Goal: Task Accomplishment & Management: Use online tool/utility

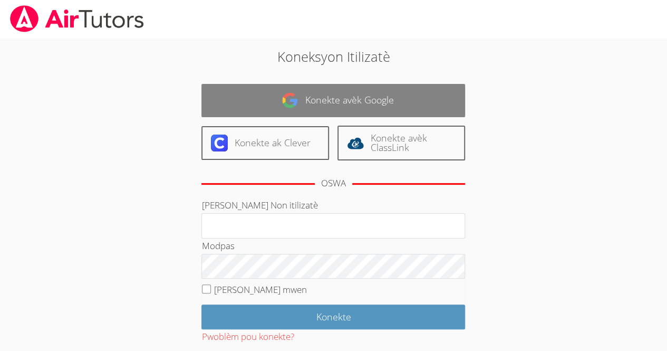
click at [278, 102] on link "Konekte avèk Google" at bounding box center [333, 100] width 264 height 33
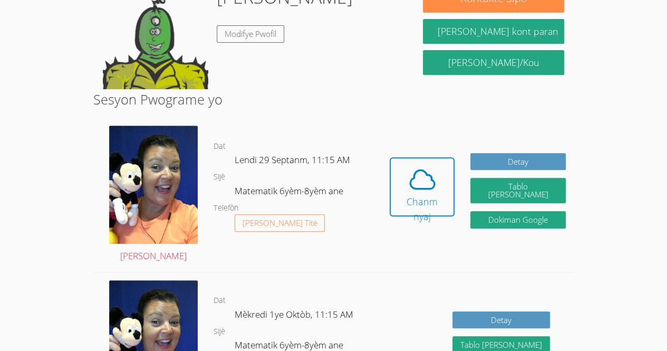
scroll to position [188, 0]
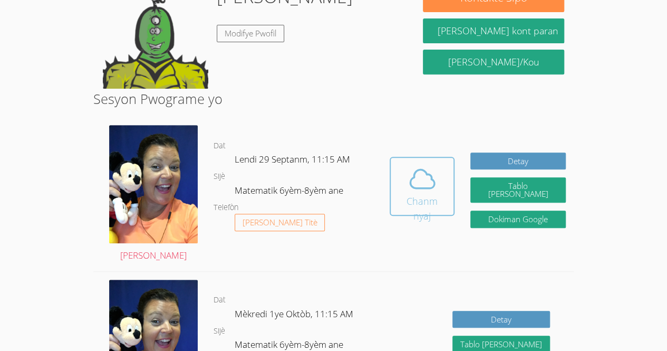
click at [411, 197] on font "Chanm nyaj" at bounding box center [422, 208] width 31 height 27
click at [416, 180] on icon at bounding box center [422, 178] width 24 height 18
click at [437, 195] on font "Chanm nyaj" at bounding box center [422, 208] width 31 height 27
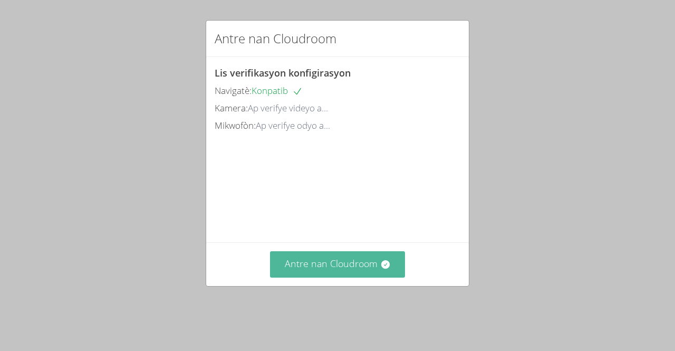
click at [335, 270] on font "Antre nan Cloudroom" at bounding box center [331, 263] width 93 height 13
click at [314, 277] on button "Antre nan Cloudroom" at bounding box center [338, 264] width 136 height 26
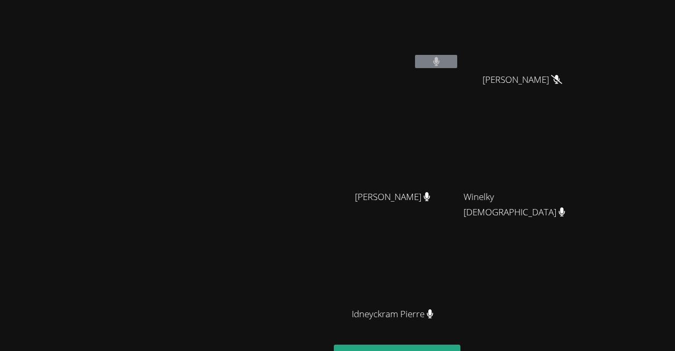
scroll to position [3, 0]
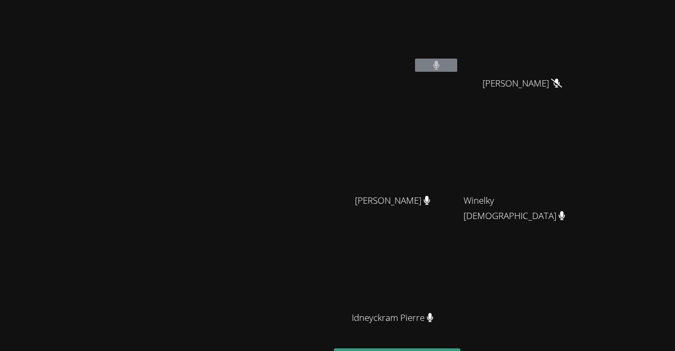
click at [589, 310] on div "Rivaldo Jean Marvens Laloi Marvens Laloi Delfio Gonzalez Garcia Delfio Gonzalez…" at bounding box center [461, 174] width 255 height 347
click at [244, 160] on video at bounding box center [165, 198] width 158 height 181
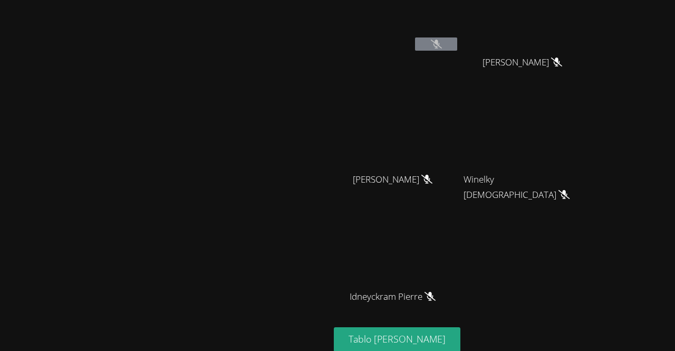
scroll to position [0, 0]
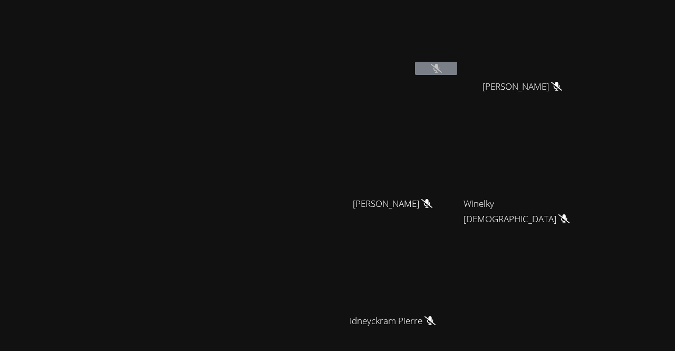
click at [450, 214] on div "[PERSON_NAME]" at bounding box center [397, 213] width 126 height 42
click at [280, 77] on div "[PERSON_NAME]" at bounding box center [164, 222] width 321 height 436
click at [459, 306] on video at bounding box center [397, 273] width 126 height 71
click at [571, 300] on div "Rivaldo Jean Marvens Laloi Marvens Laloi Delfio Gonzalez Garcia Delfio Gonzalez…" at bounding box center [461, 177] width 255 height 347
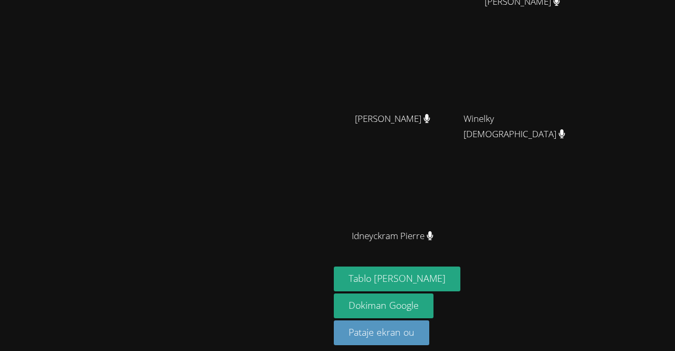
scroll to position [92, 0]
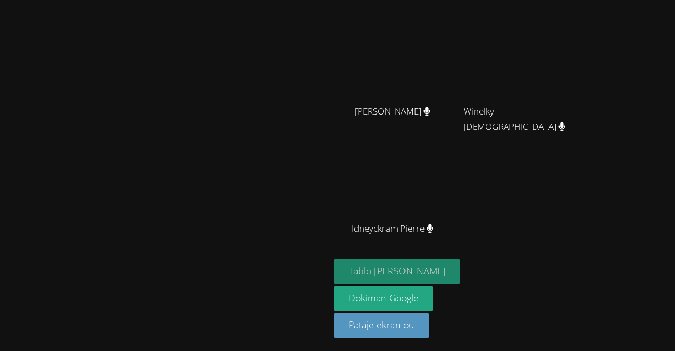
click at [446, 269] on font "Tablo [PERSON_NAME]" at bounding box center [397, 270] width 97 height 13
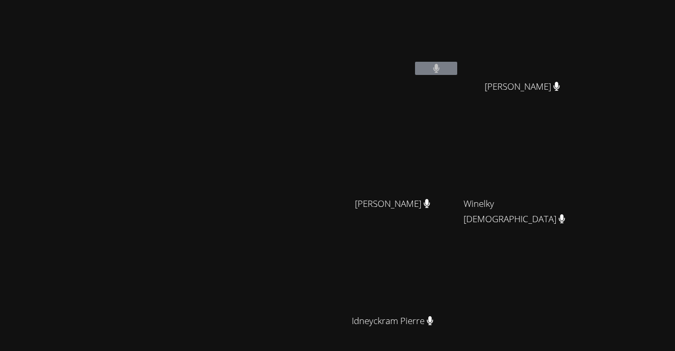
click at [575, 295] on div "Rivaldo Jean Marvens Laloi Marvens Laloi Delfio Gonzalez Garcia Delfio Gonzalez…" at bounding box center [461, 177] width 255 height 347
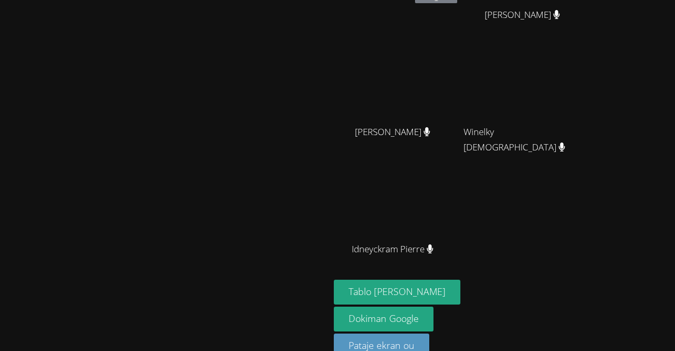
scroll to position [72, 0]
click at [456, 302] on div "Tablo blan Dokiman Google Pataje ekran ou" at bounding box center [461, 322] width 255 height 87
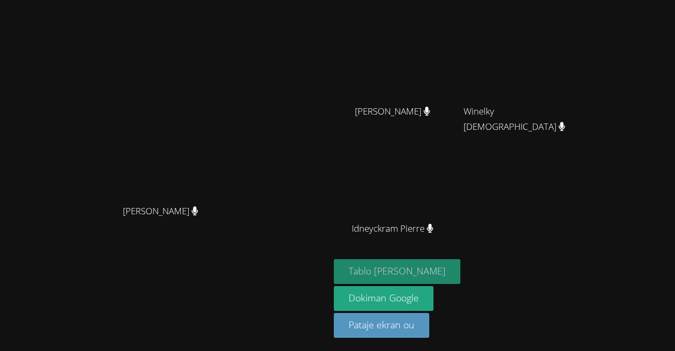
click at [362, 273] on button "Tablo [PERSON_NAME]" at bounding box center [397, 271] width 127 height 25
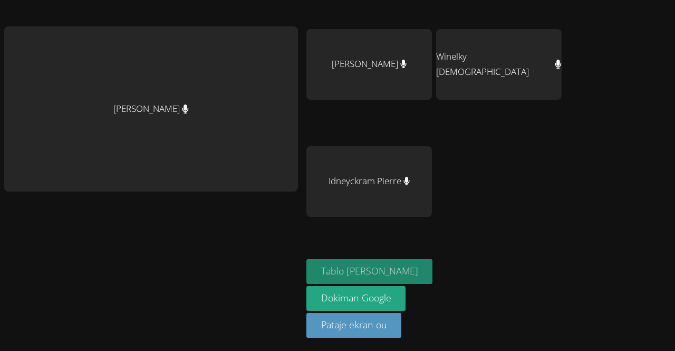
click at [354, 273] on font "Tablo [PERSON_NAME]" at bounding box center [369, 270] width 97 height 13
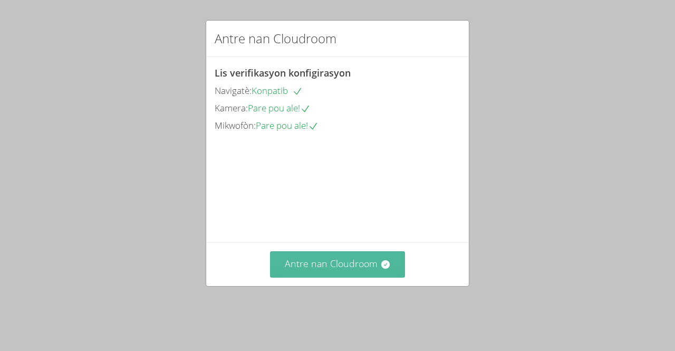
click at [288, 277] on button "Antre nan Cloudroom" at bounding box center [338, 264] width 136 height 26
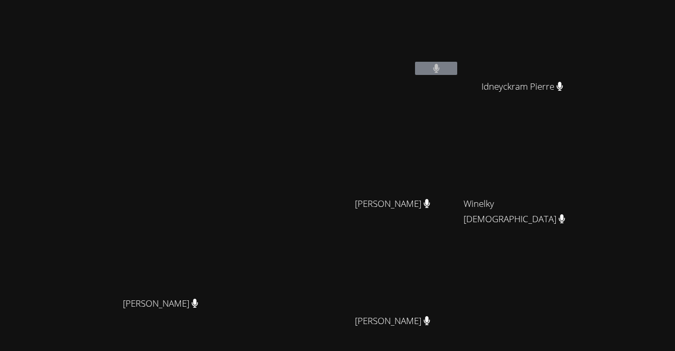
click at [216, 155] on video at bounding box center [165, 201] width 158 height 181
